Goal: Task Accomplishment & Management: Manage account settings

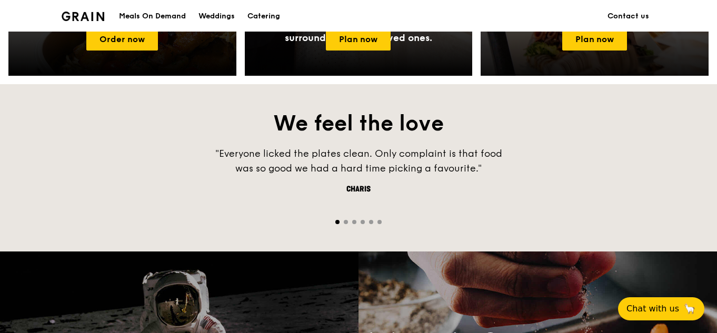
scroll to position [473, 0]
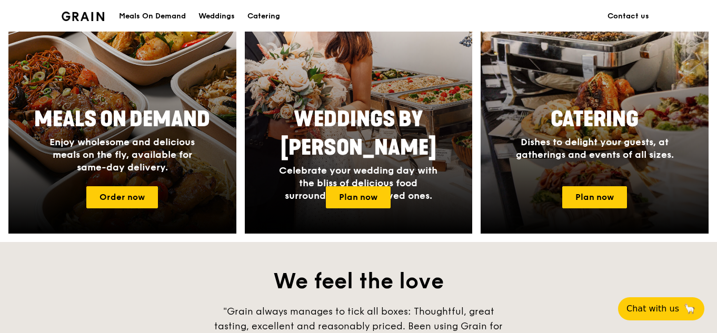
click at [172, 16] on div "Meals On Demand" at bounding box center [152, 17] width 67 height 32
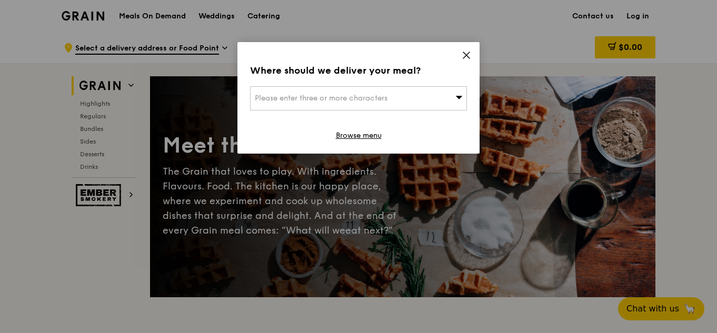
click at [461, 56] on icon at bounding box center [465, 55] width 9 height 9
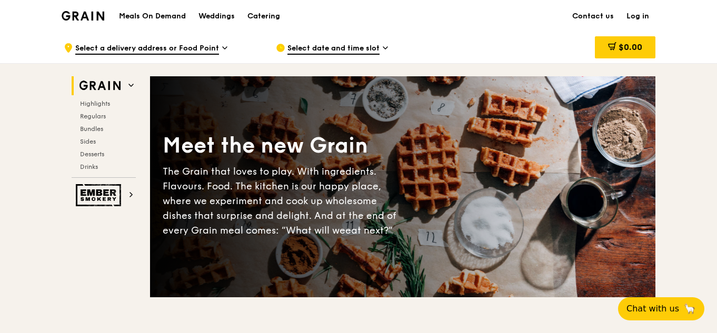
click at [641, 15] on link "Log in" at bounding box center [637, 17] width 35 height 32
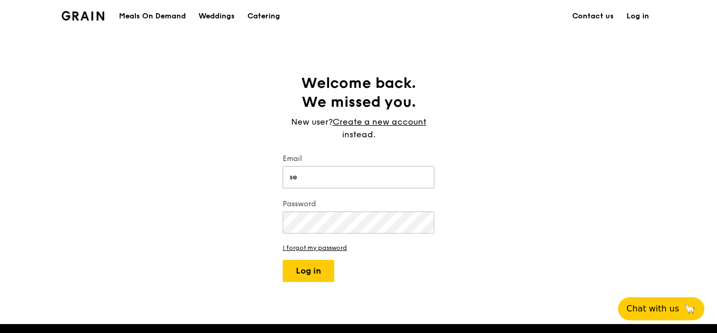
type input "[EMAIL_ADDRESS][DOMAIN_NAME]"
click at [282, 260] on button "Log in" at bounding box center [308, 271] width 52 height 22
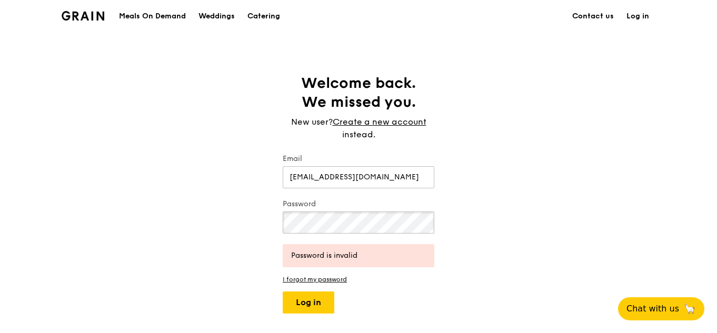
click at [265, 221] on div "Welcome back. We missed you. New user? Create a new account instead. Email seow…" at bounding box center [358, 194] width 717 height 240
click at [282, 291] on button "Log in" at bounding box center [308, 302] width 52 height 22
drag, startPoint x: 377, startPoint y: 209, endPoint x: 279, endPoint y: 217, distance: 98.2
click at [279, 217] on div "Welcome back. We missed you. New user? Create a new account instead. Email seow…" at bounding box center [358, 194] width 168 height 240
click at [256, 229] on div "Welcome back. We missed you. New user? Create a new account instead. Email seow…" at bounding box center [358, 194] width 717 height 240
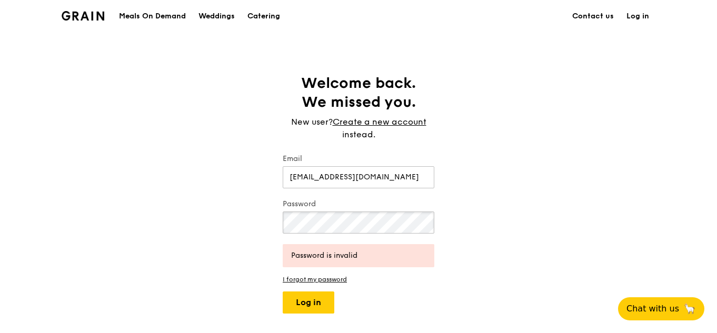
click at [282, 291] on button "Log in" at bounding box center [308, 302] width 52 height 22
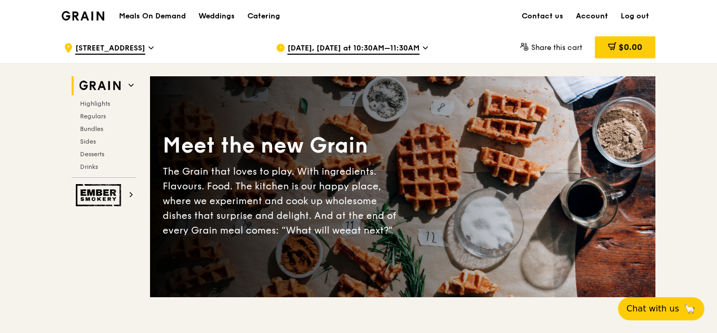
click at [598, 14] on link "Account" at bounding box center [591, 17] width 45 height 32
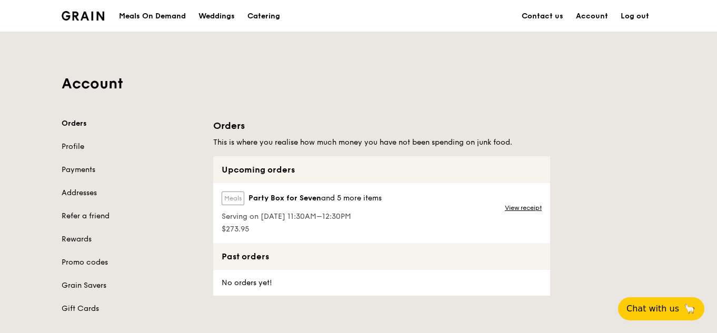
click at [300, 213] on span "Serving on [DATE] 11:30AM–12:30PM" at bounding box center [301, 216] width 160 height 11
click at [526, 210] on link "View receipt" at bounding box center [522, 208] width 37 height 8
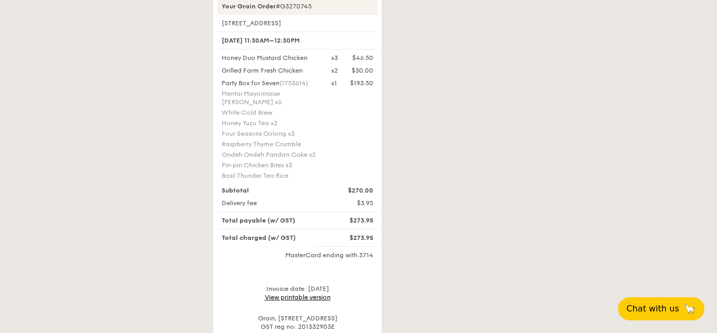
scroll to position [421, 0]
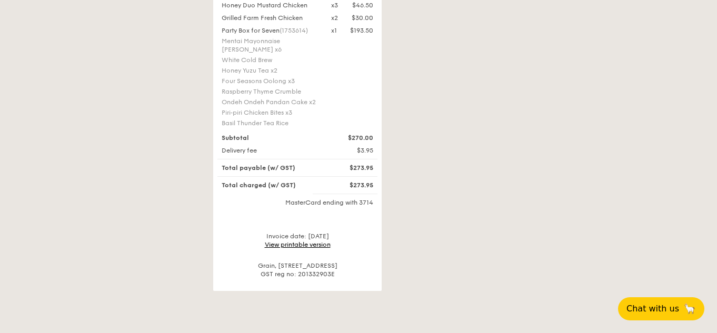
click at [309, 241] on link "View printable version" at bounding box center [298, 244] width 66 height 7
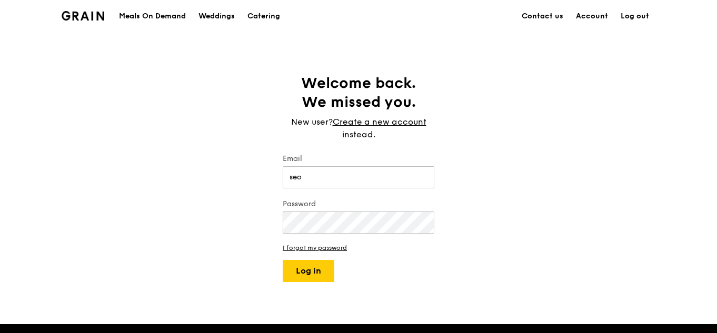
type input "[EMAIL_ADDRESS][DOMAIN_NAME]"
click at [282, 260] on button "Log in" at bounding box center [308, 271] width 52 height 22
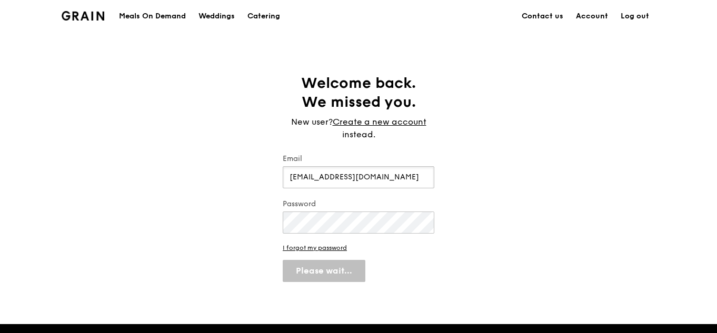
click at [398, 176] on input "[EMAIL_ADDRESS][DOMAIN_NAME]" at bounding box center [358, 177] width 152 height 22
click at [648, 16] on link "Log out" at bounding box center [634, 17] width 41 height 32
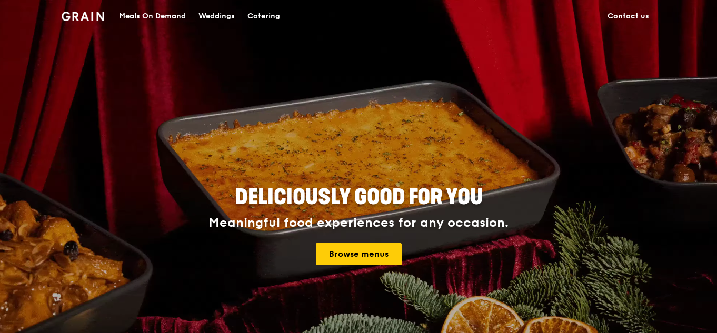
click at [615, 9] on link "Contact us" at bounding box center [628, 17] width 54 height 32
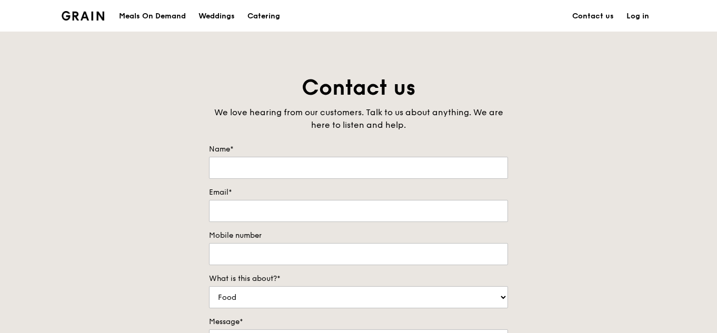
click at [645, 14] on link "Log in" at bounding box center [637, 17] width 35 height 32
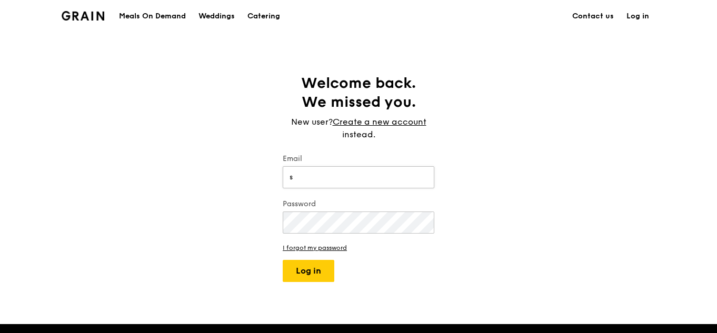
type input "[EMAIL_ADDRESS][DOMAIN_NAME]"
click at [282, 260] on button "Log in" at bounding box center [308, 271] width 52 height 22
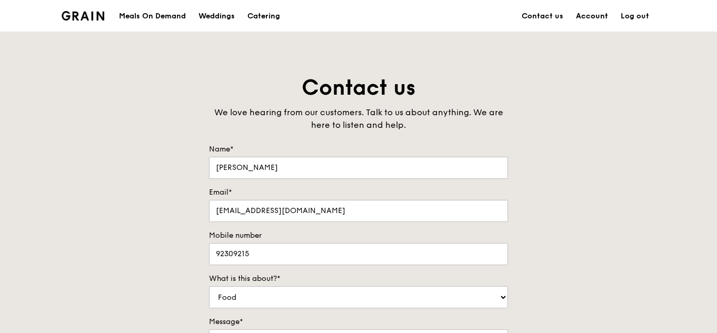
click at [609, 13] on link "Account" at bounding box center [591, 17] width 45 height 32
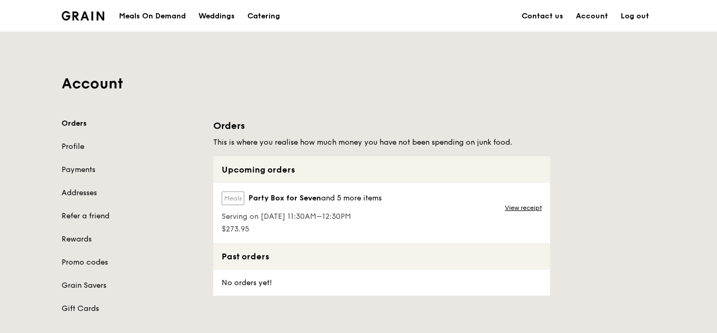
click at [498, 213] on div "View receipt" at bounding box center [524, 213] width 52 height 60
click at [85, 190] on link "Addresses" at bounding box center [131, 193] width 139 height 11
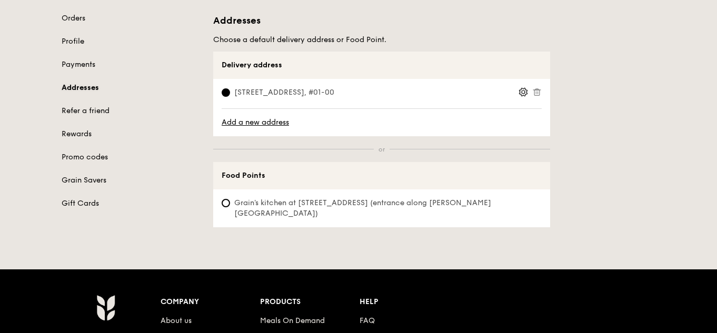
scroll to position [53, 0]
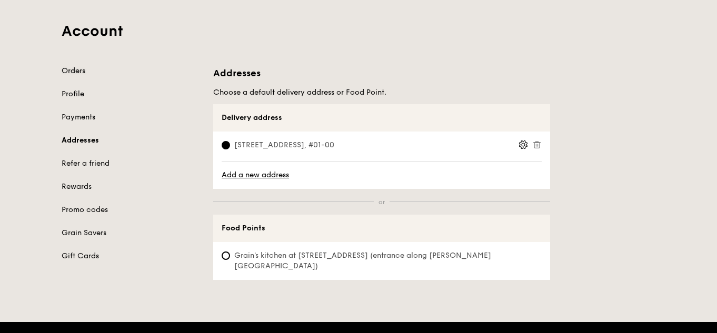
click at [77, 71] on link "Orders" at bounding box center [131, 71] width 139 height 11
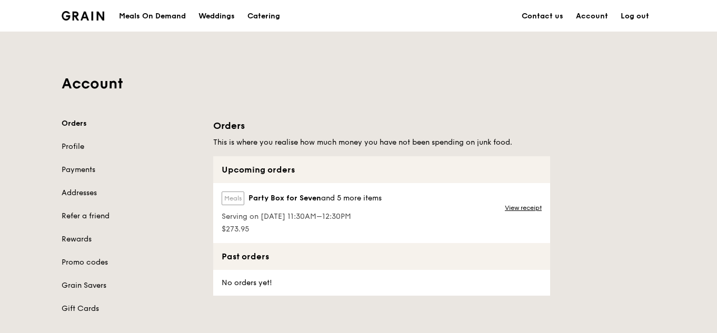
click at [243, 197] on label "Meals" at bounding box center [232, 198] width 23 height 14
click at [241, 197] on label "Meals" at bounding box center [232, 198] width 23 height 14
click at [304, 193] on span "Party Box for Seven" at bounding box center [284, 198] width 73 height 11
click at [354, 200] on span "and 5 more items" at bounding box center [351, 198] width 60 height 9
click at [350, 217] on span "Serving on [DATE] 11:30AM–12:30PM" at bounding box center [301, 216] width 160 height 11
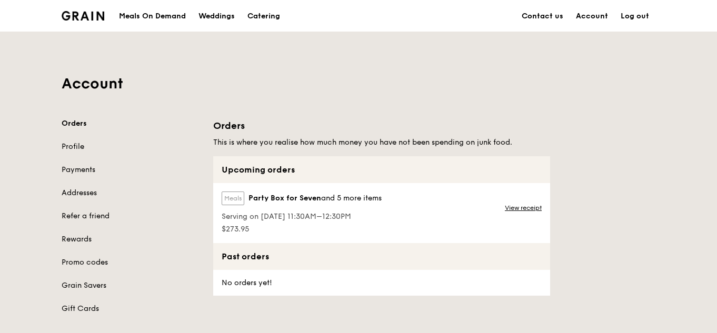
click at [233, 200] on label "Meals" at bounding box center [232, 198] width 23 height 14
click at [274, 197] on span "Party Box for Seven" at bounding box center [284, 198] width 73 height 11
click at [504, 205] on link "View receipt" at bounding box center [522, 208] width 37 height 8
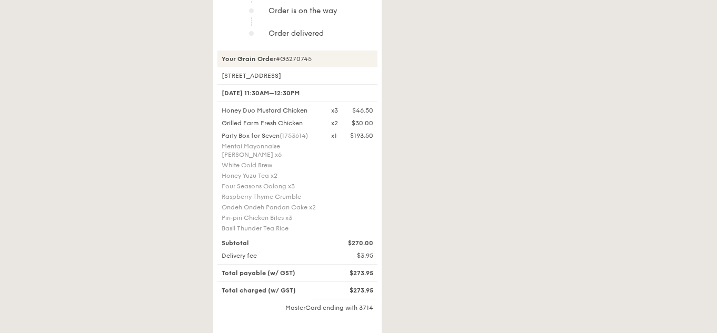
scroll to position [263, 0]
